Goal: Information Seeking & Learning: Learn about a topic

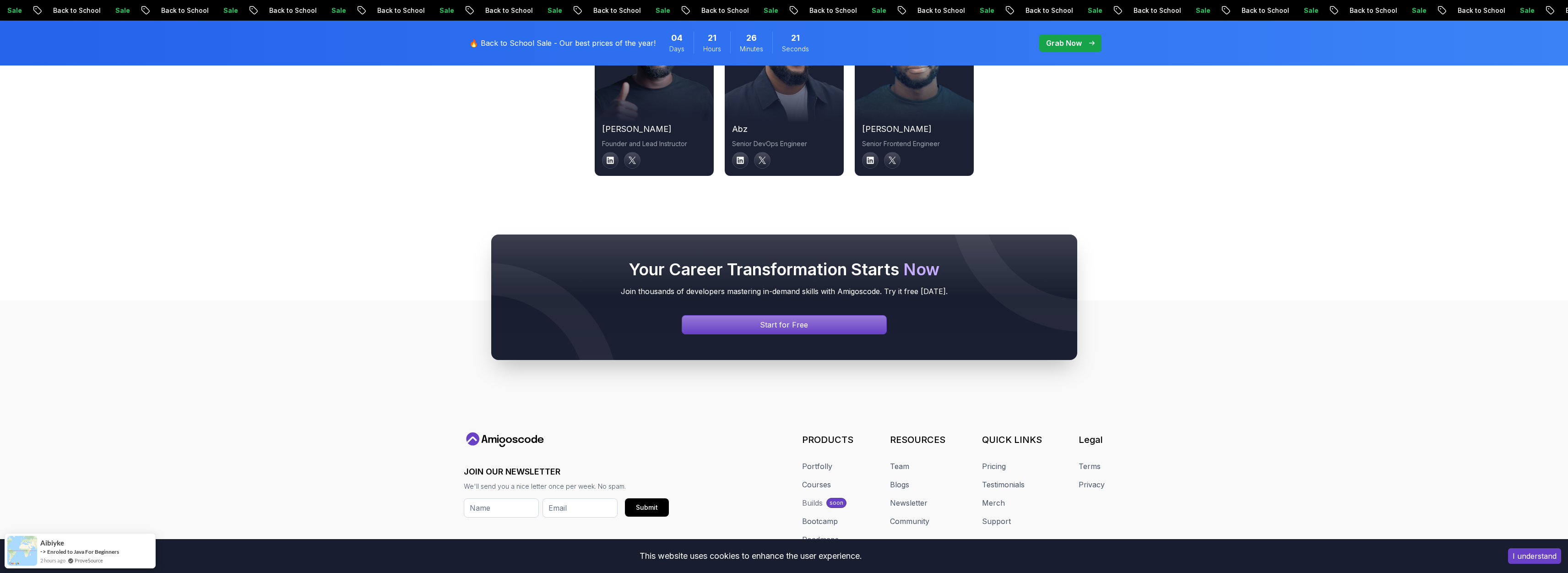
scroll to position [3330, 0]
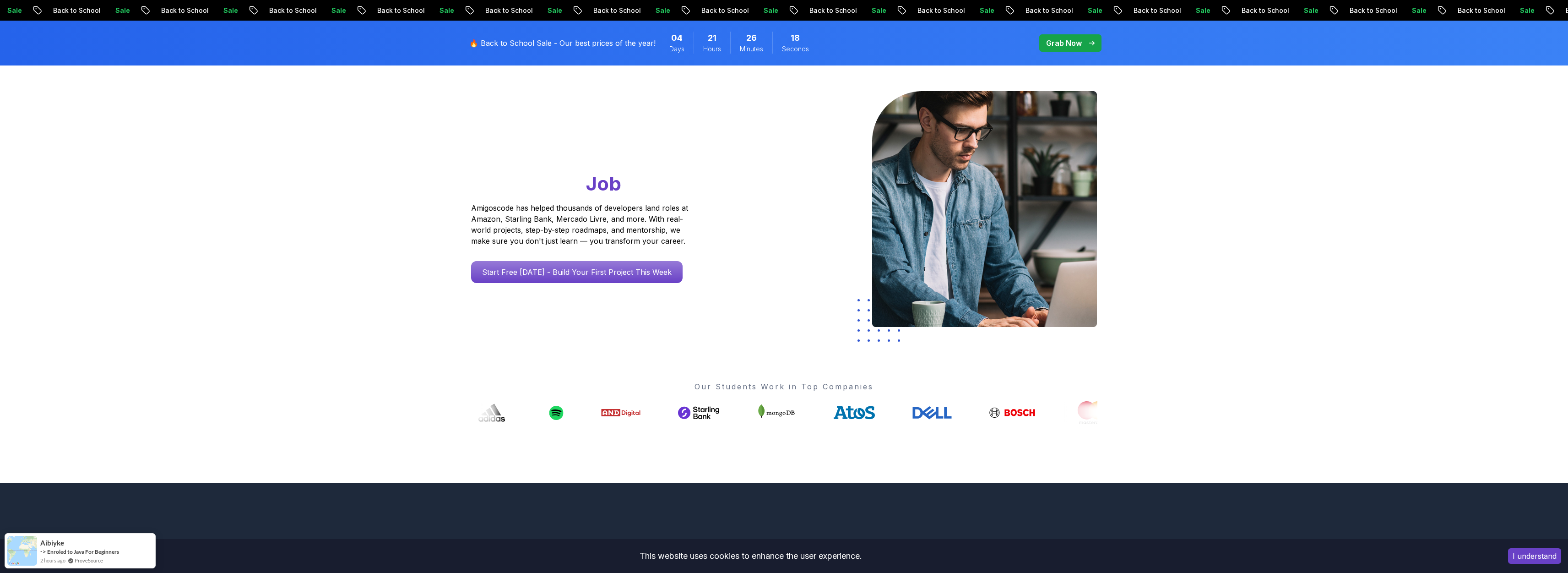
scroll to position [0, 0]
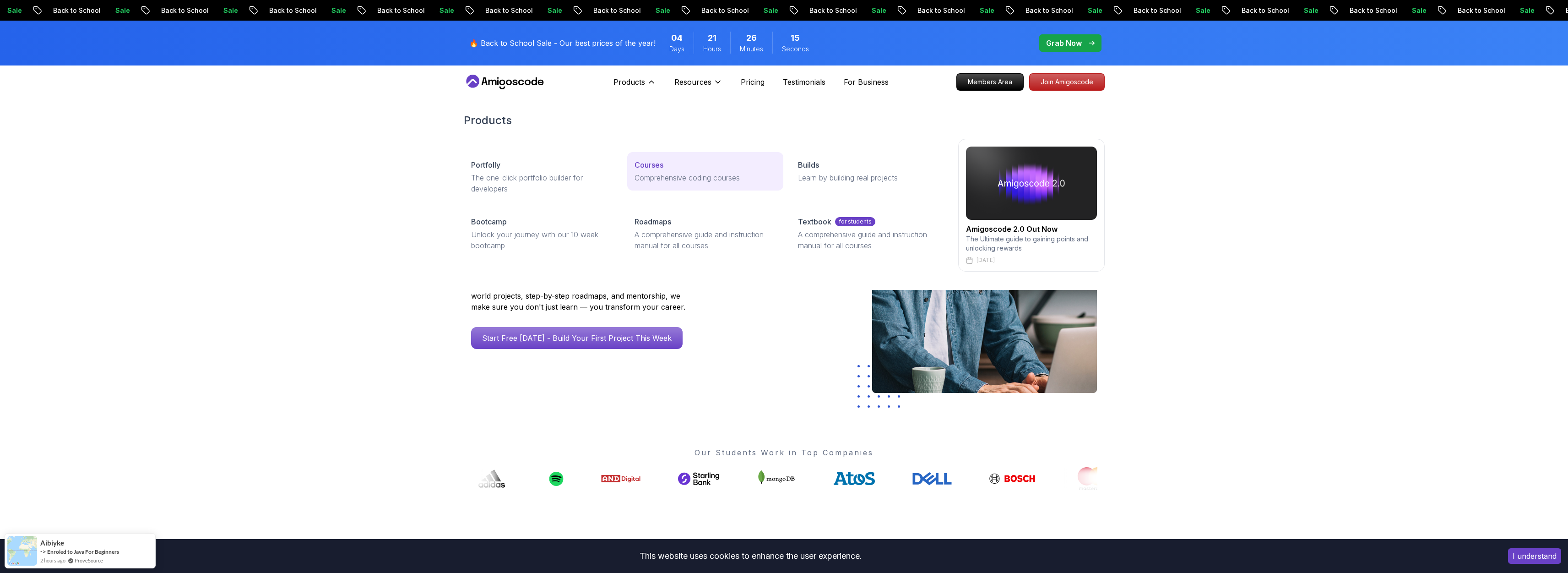
click at [654, 172] on link "Courses Comprehensive coding courses" at bounding box center [705, 171] width 156 height 39
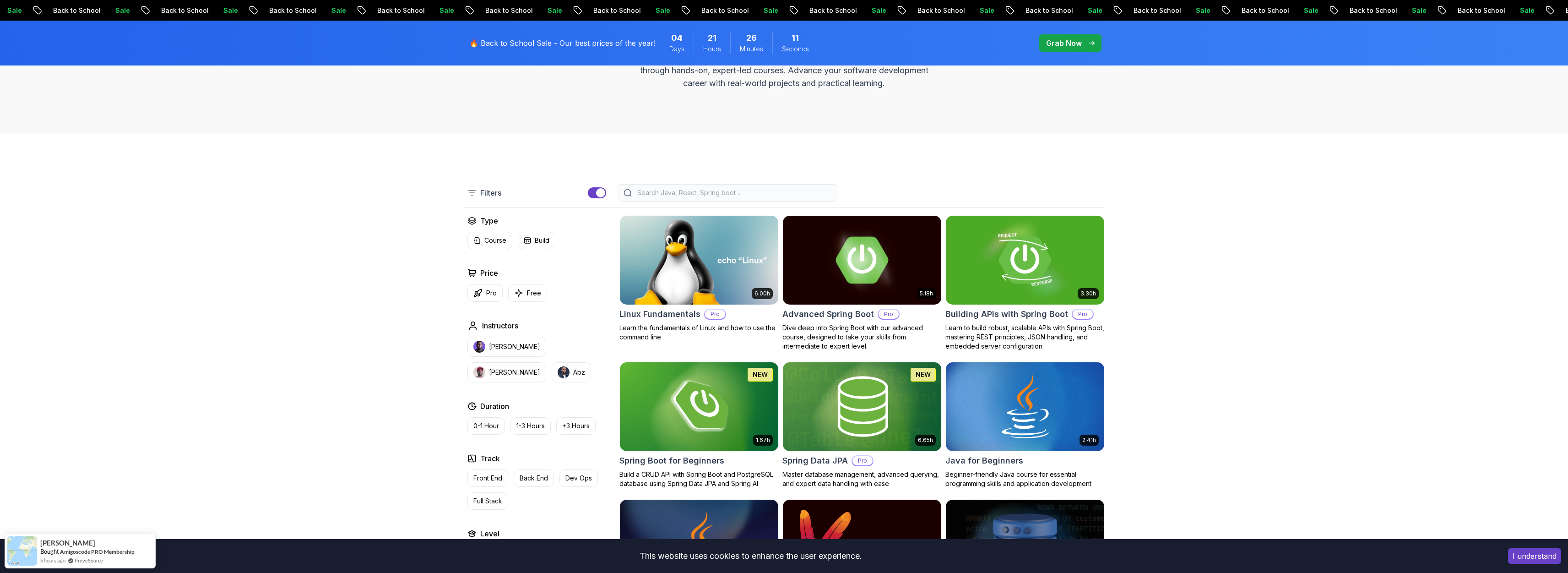
scroll to position [149, 0]
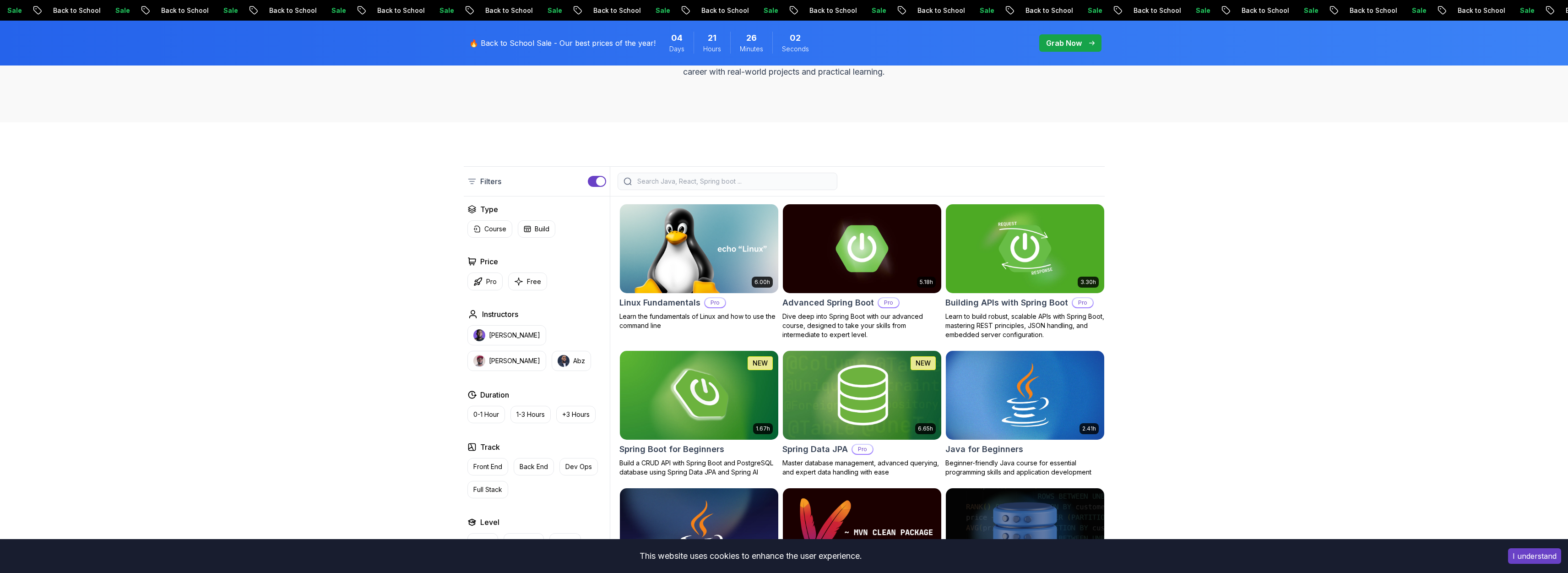
click at [704, 188] on div at bounding box center [727, 181] width 220 height 18
click at [703, 184] on input "search" at bounding box center [733, 181] width 196 height 9
click at [481, 467] on p "Front End" at bounding box center [488, 466] width 29 height 9
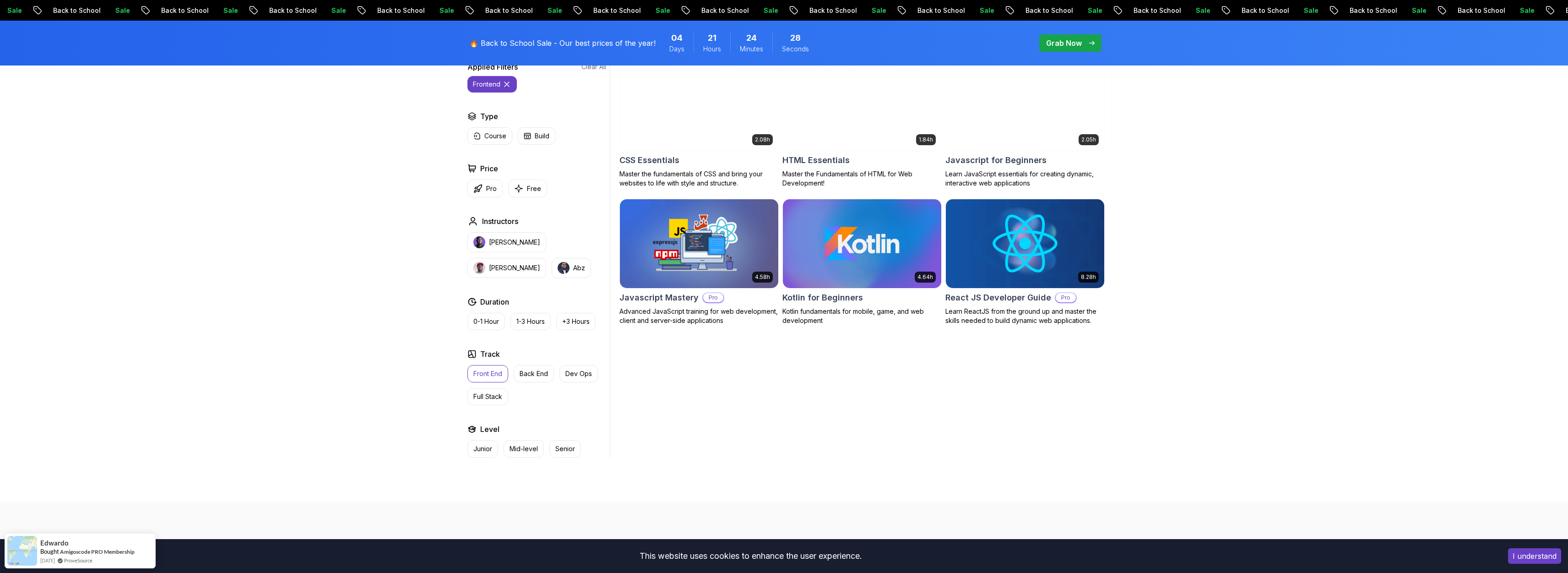
scroll to position [111, 0]
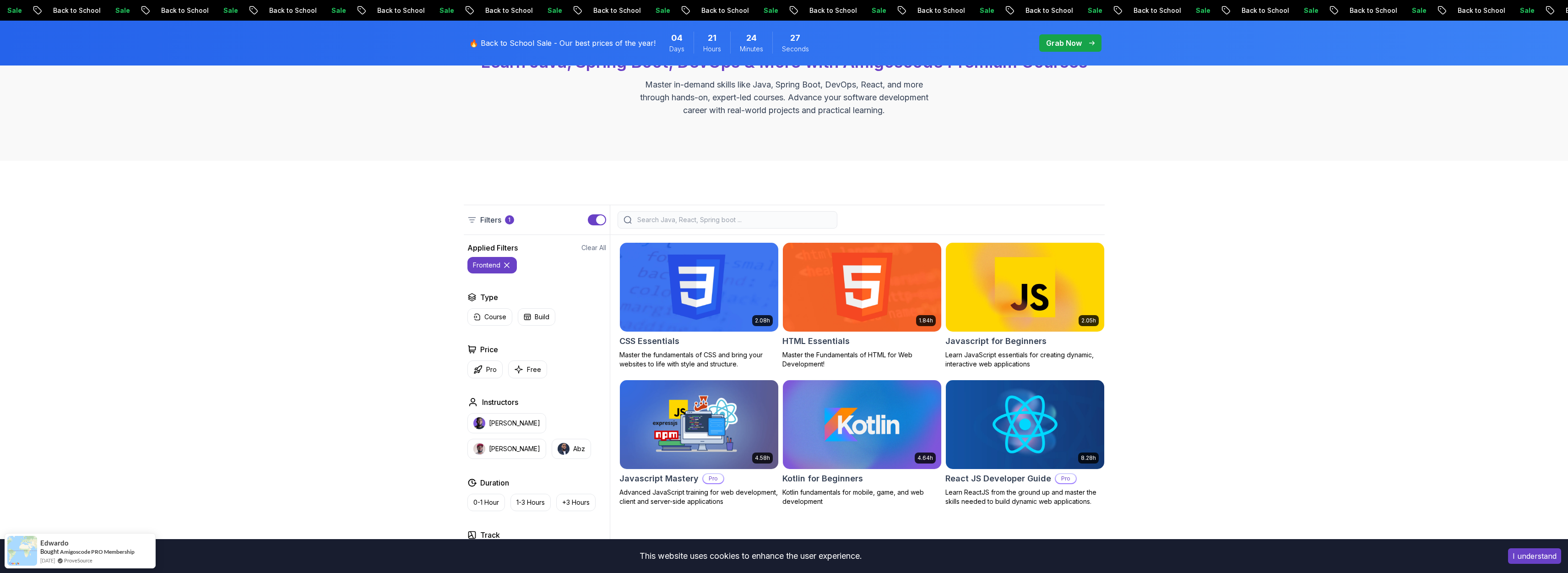
click at [1524, 559] on button "I understand" at bounding box center [1535, 556] width 53 height 15
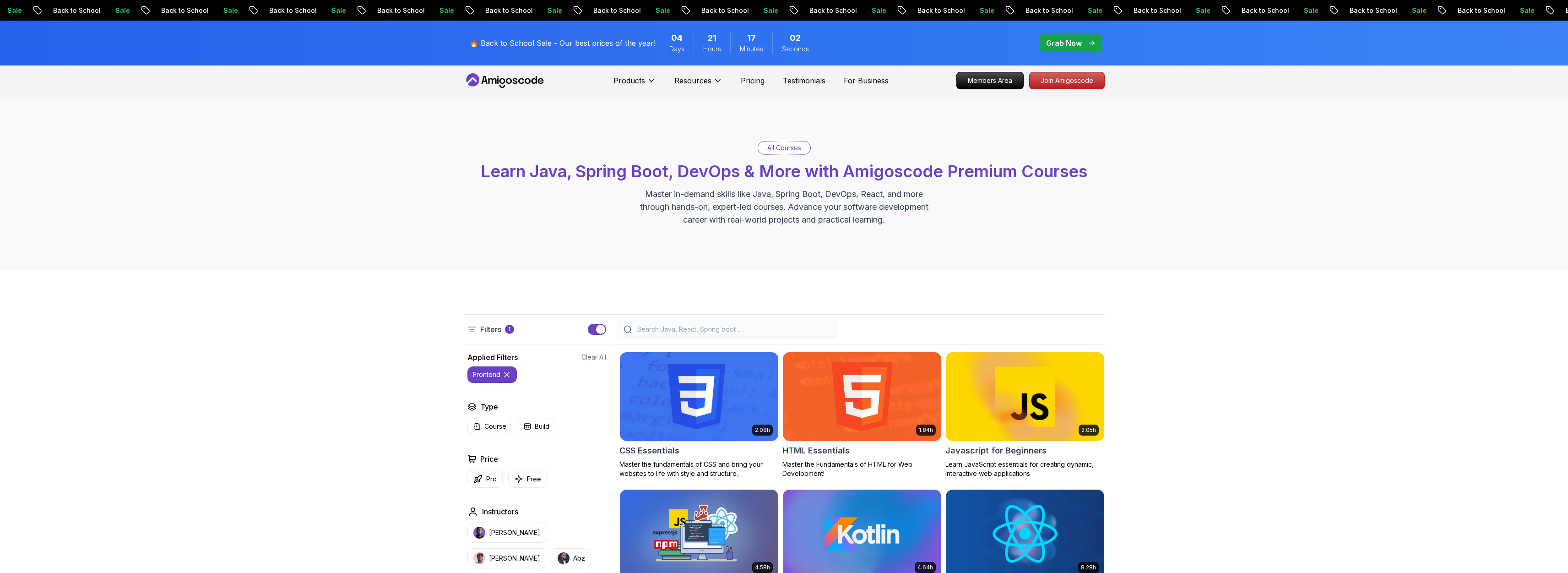
scroll to position [2, 0]
